Goal: Information Seeking & Learning: Find specific fact

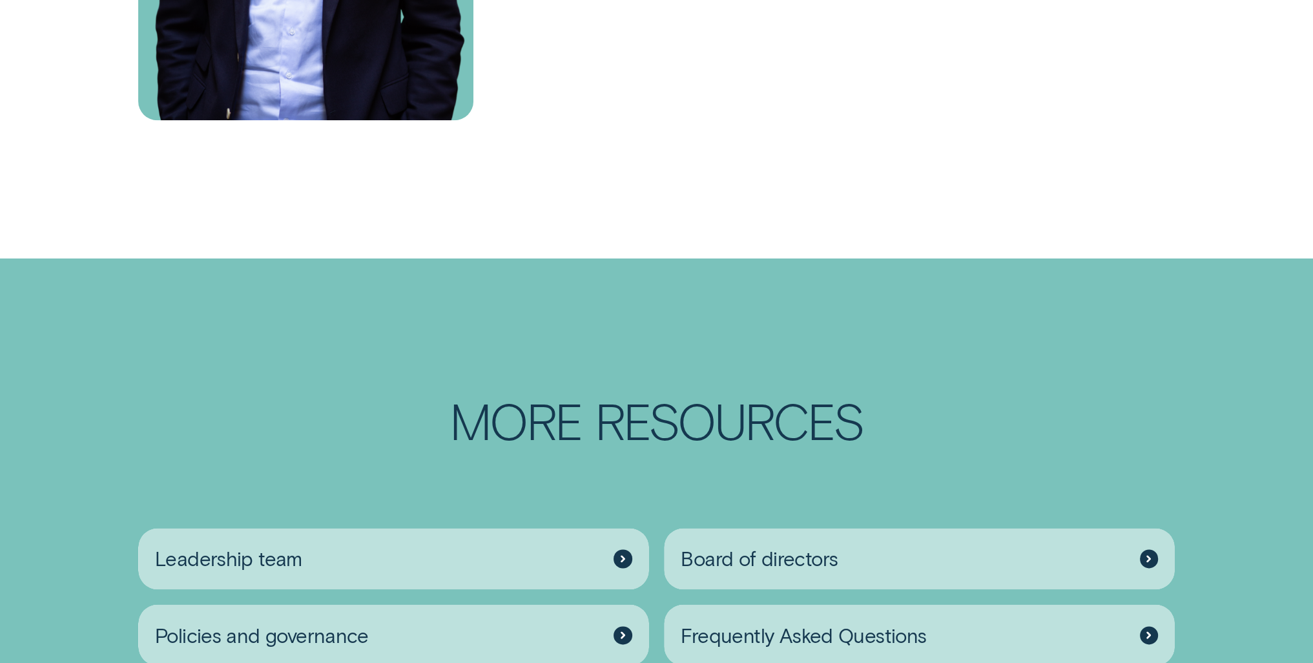
scroll to position [2325, 0]
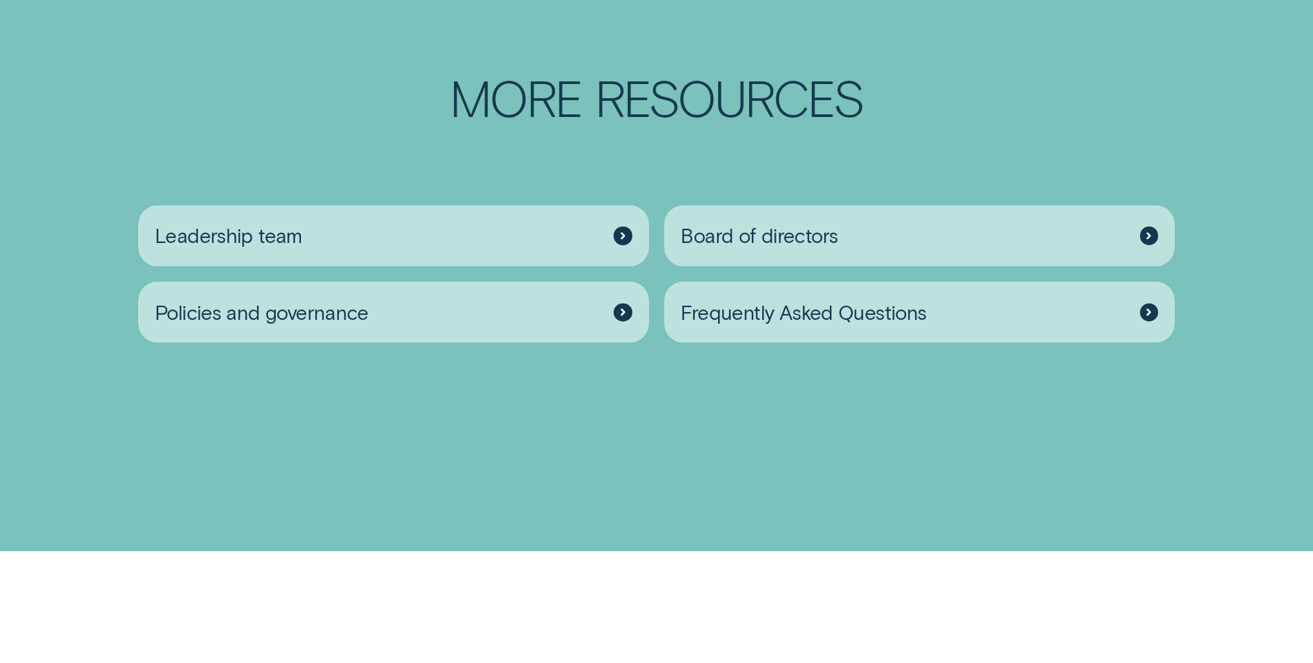
click at [736, 400] on div "Leadership team Board of directors Policies and governance Frequently Asked Que…" at bounding box center [656, 281] width 1052 height 263
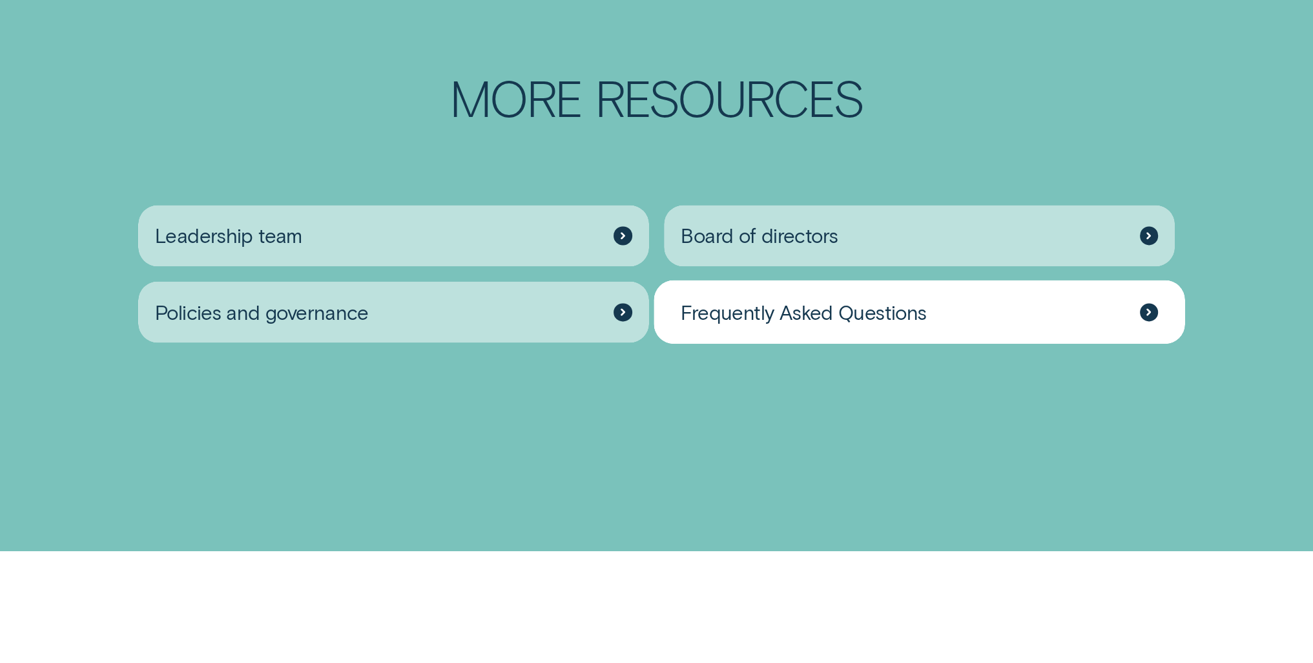
click at [1085, 311] on div "Frequently Asked Questions" at bounding box center [919, 311] width 511 height 61
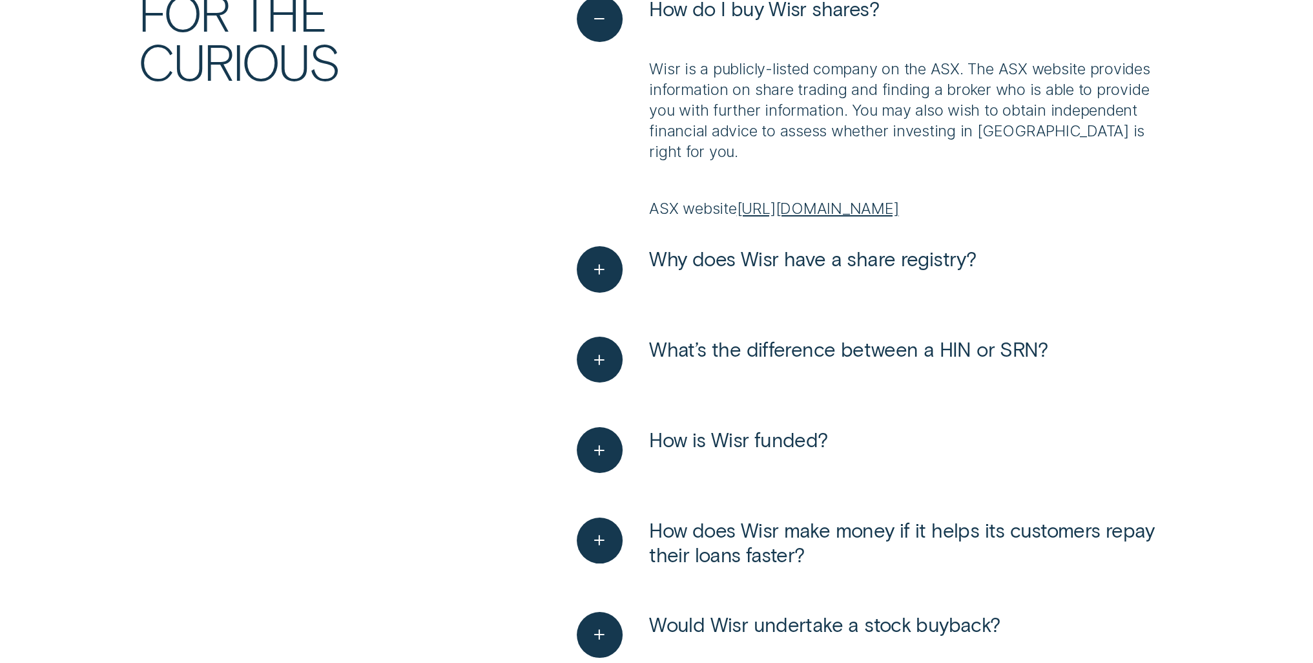
scroll to position [323, 0]
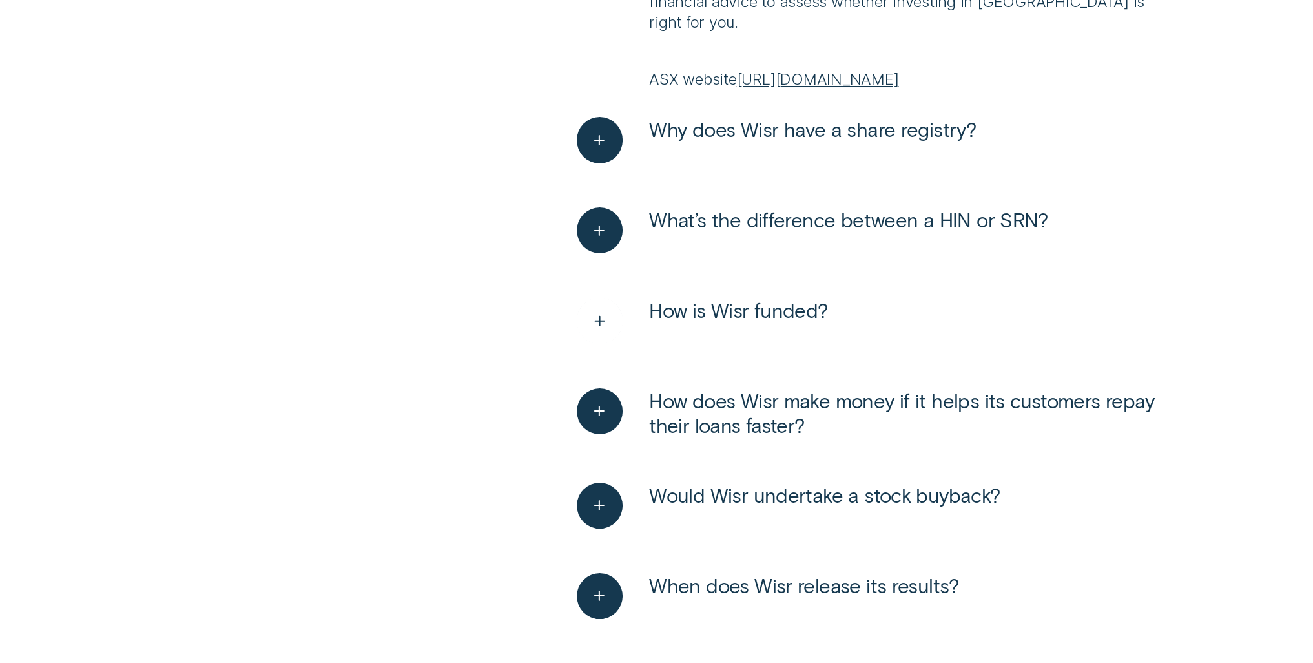
click at [753, 307] on span "How is Wisr funded?" at bounding box center [738, 310] width 178 height 25
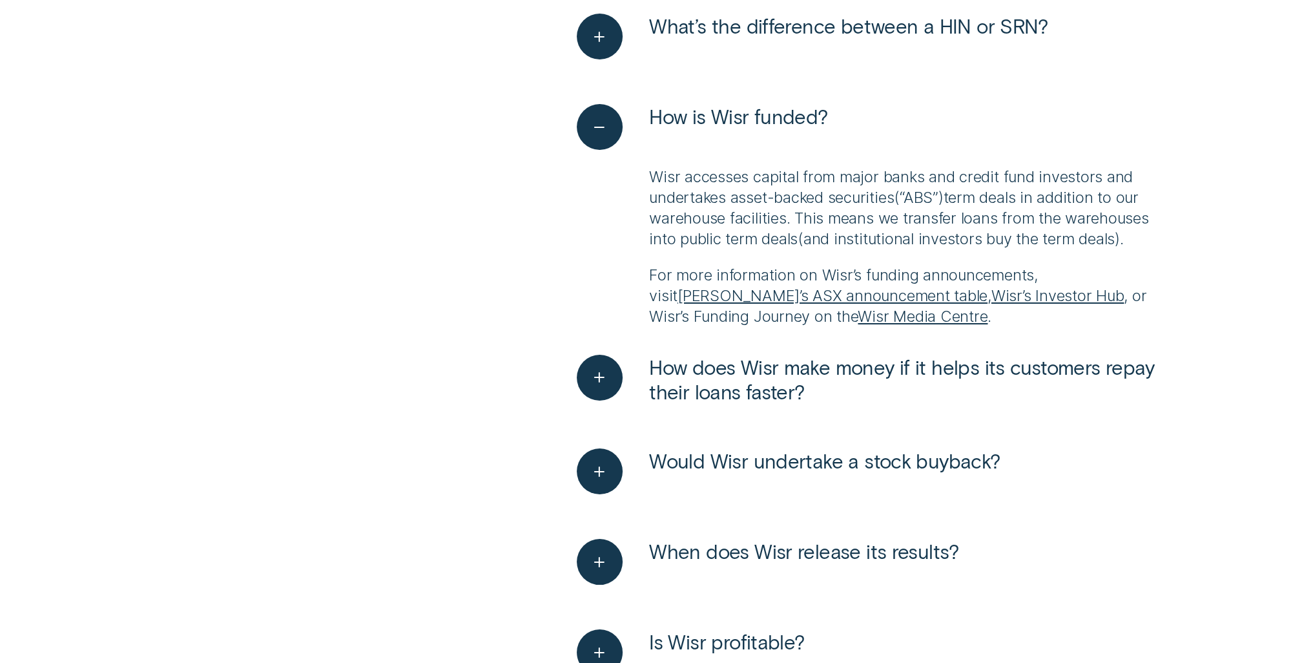
scroll to position [646, 0]
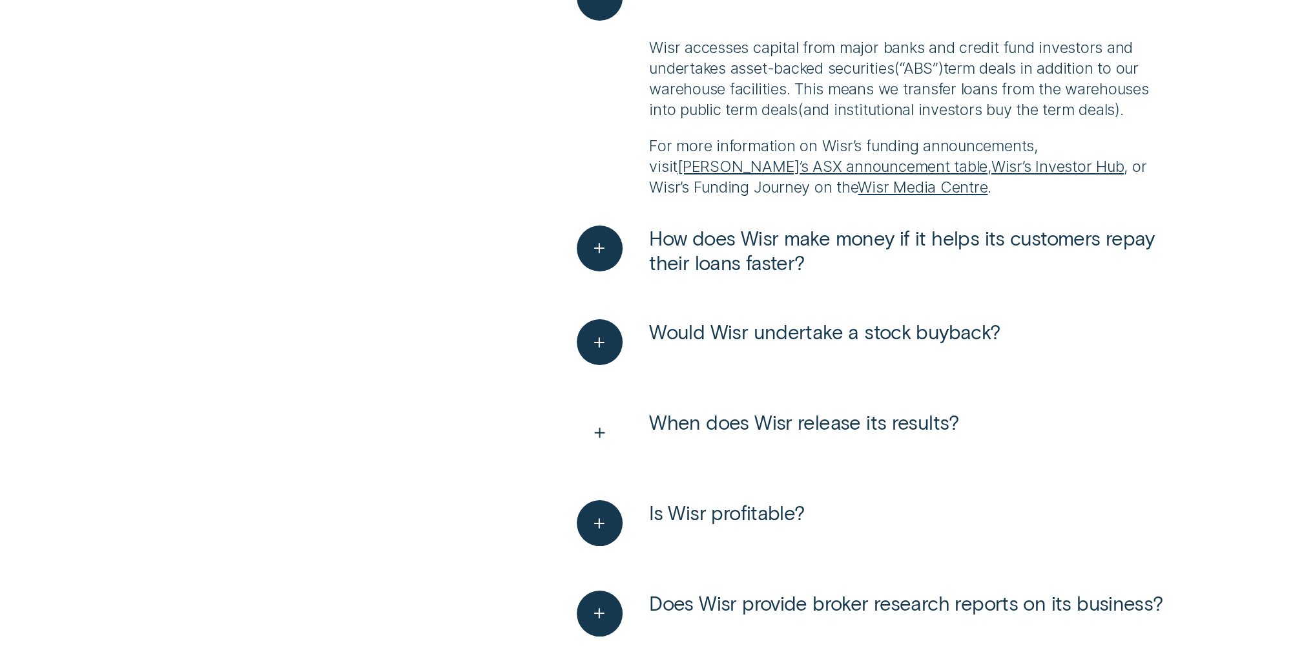
click at [829, 420] on span "When does Wisr release its results?" at bounding box center [803, 421] width 309 height 25
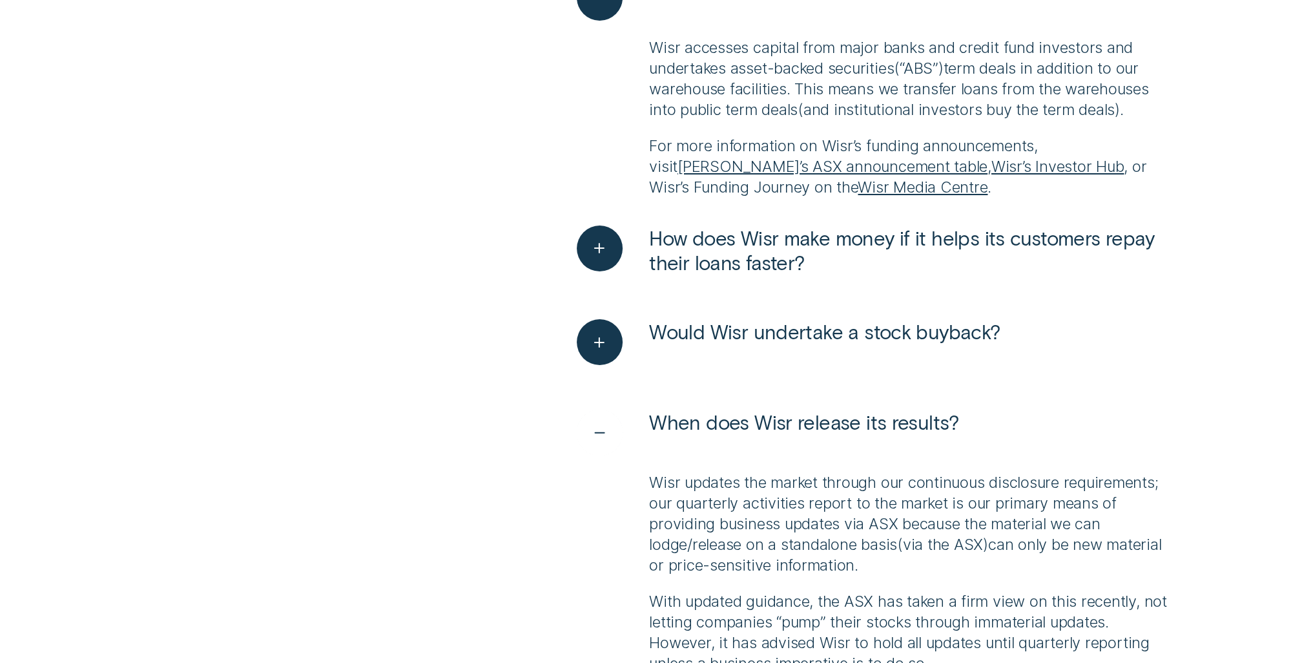
scroll to position [839, 0]
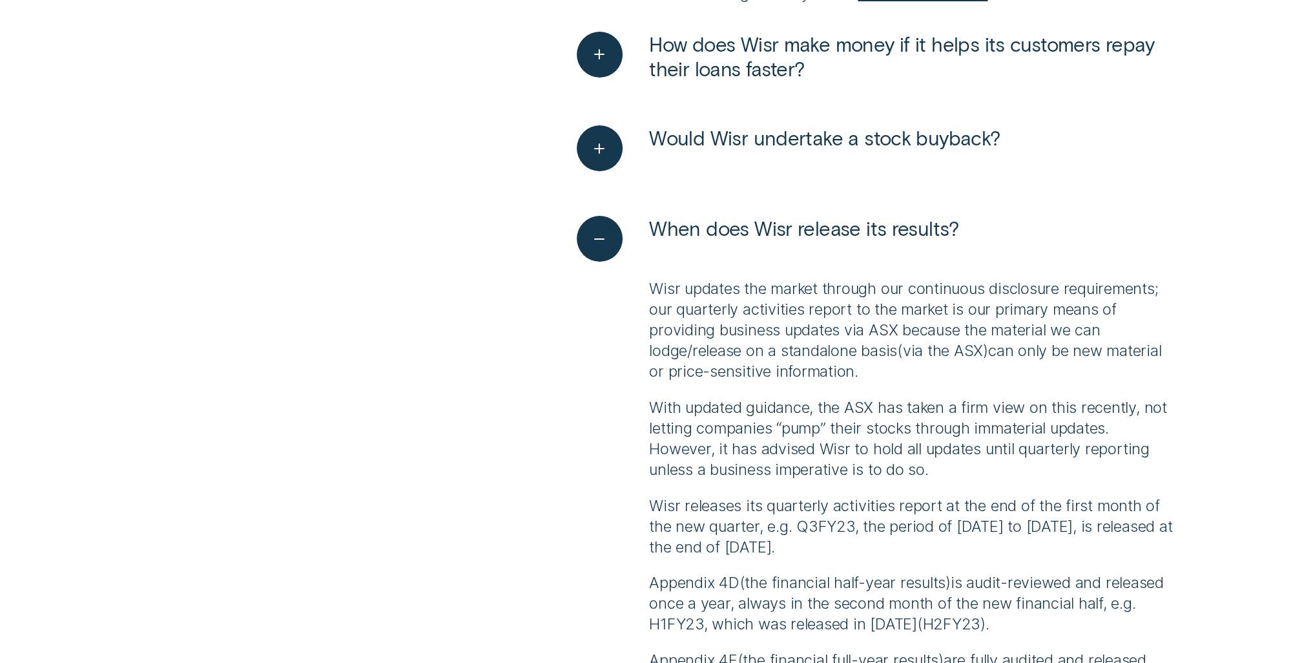
click at [950, 303] on p "Wisr updates the market through our continuous disclosure requirements; our qua…" at bounding box center [912, 329] width 526 height 103
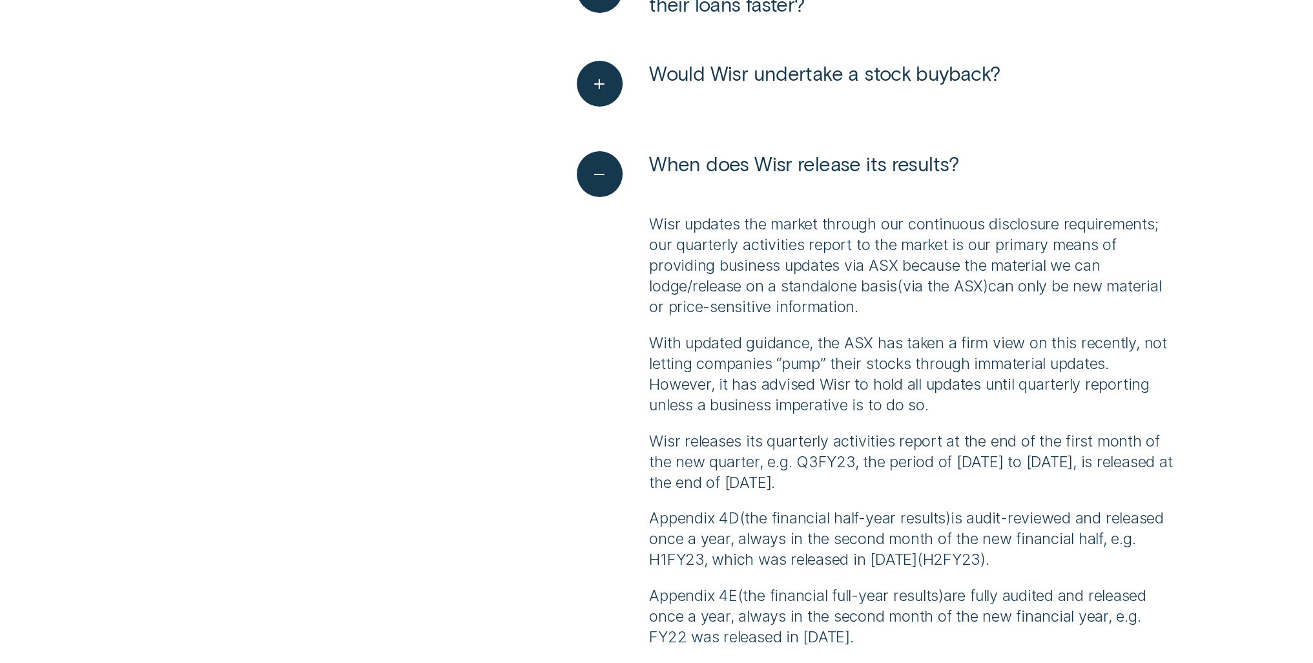
click at [950, 344] on p "With updated guidance, the ASX has taken a firm view on this recently, not lett…" at bounding box center [912, 374] width 526 height 83
click at [938, 346] on p "With updated guidance, the ASX has taken a firm view on this recently, not lett…" at bounding box center [912, 374] width 526 height 83
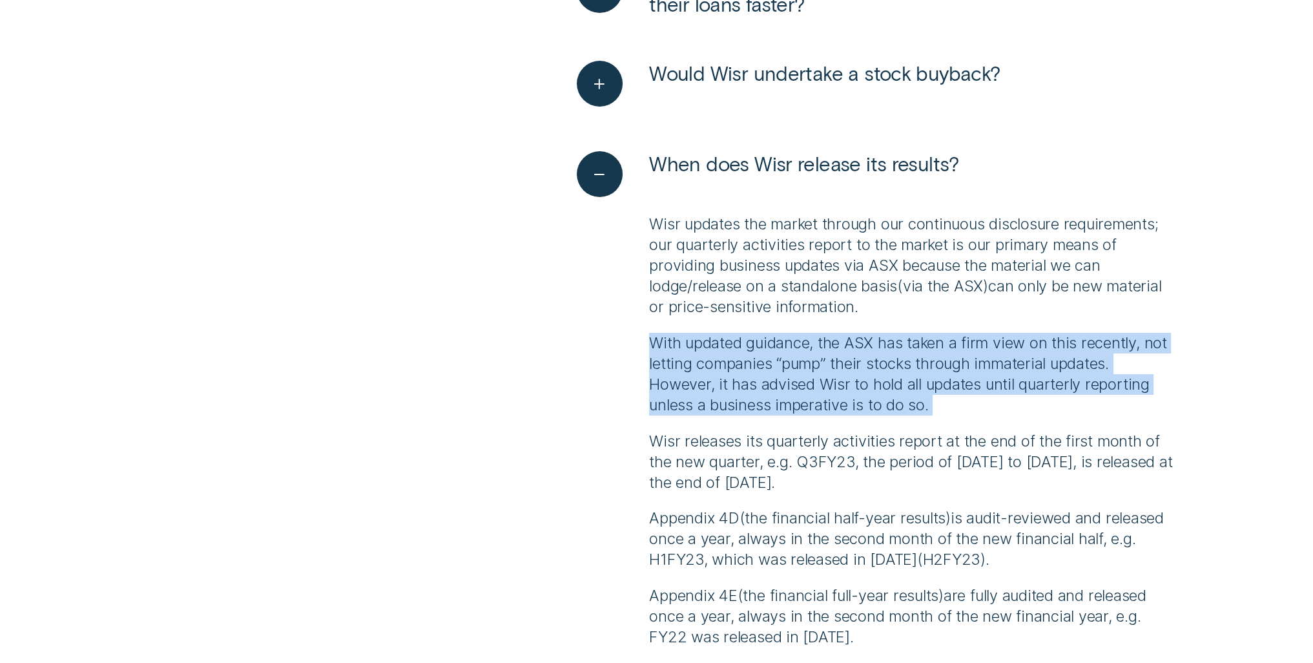
click at [938, 346] on p "With updated guidance, the ASX has taken a firm view on this recently, not lett…" at bounding box center [912, 374] width 526 height 83
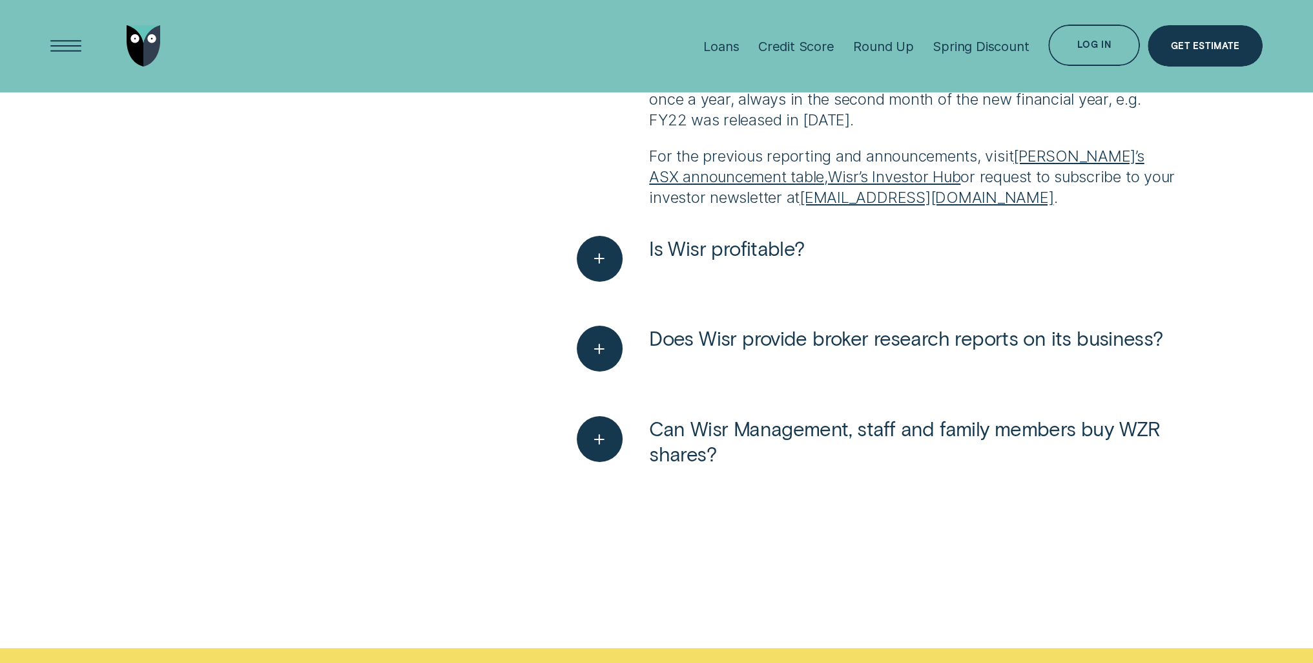
scroll to position [1162, 0]
